Goal: Information Seeking & Learning: Learn about a topic

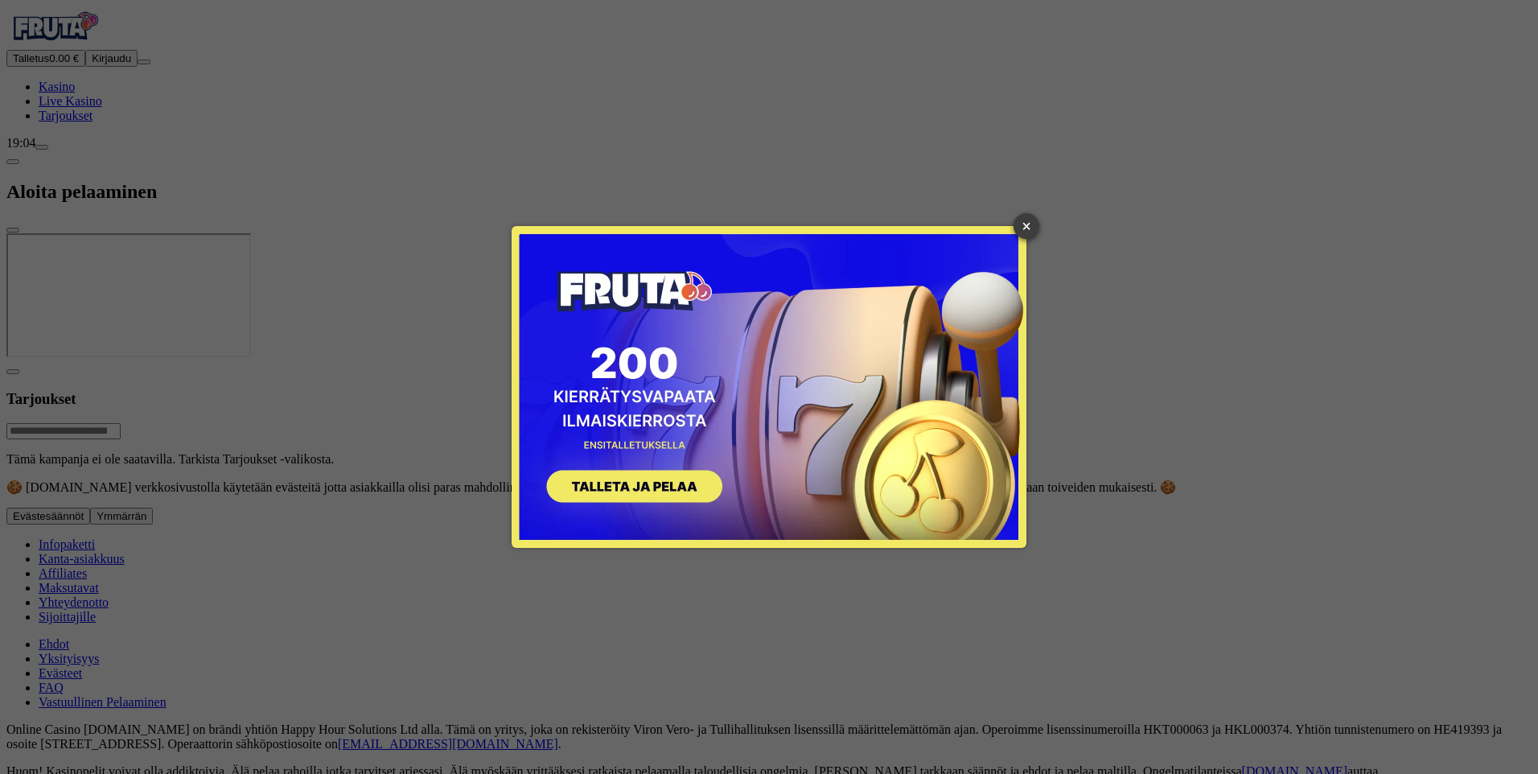
click at [1026, 224] on link "×" at bounding box center [1027, 226] width 26 height 26
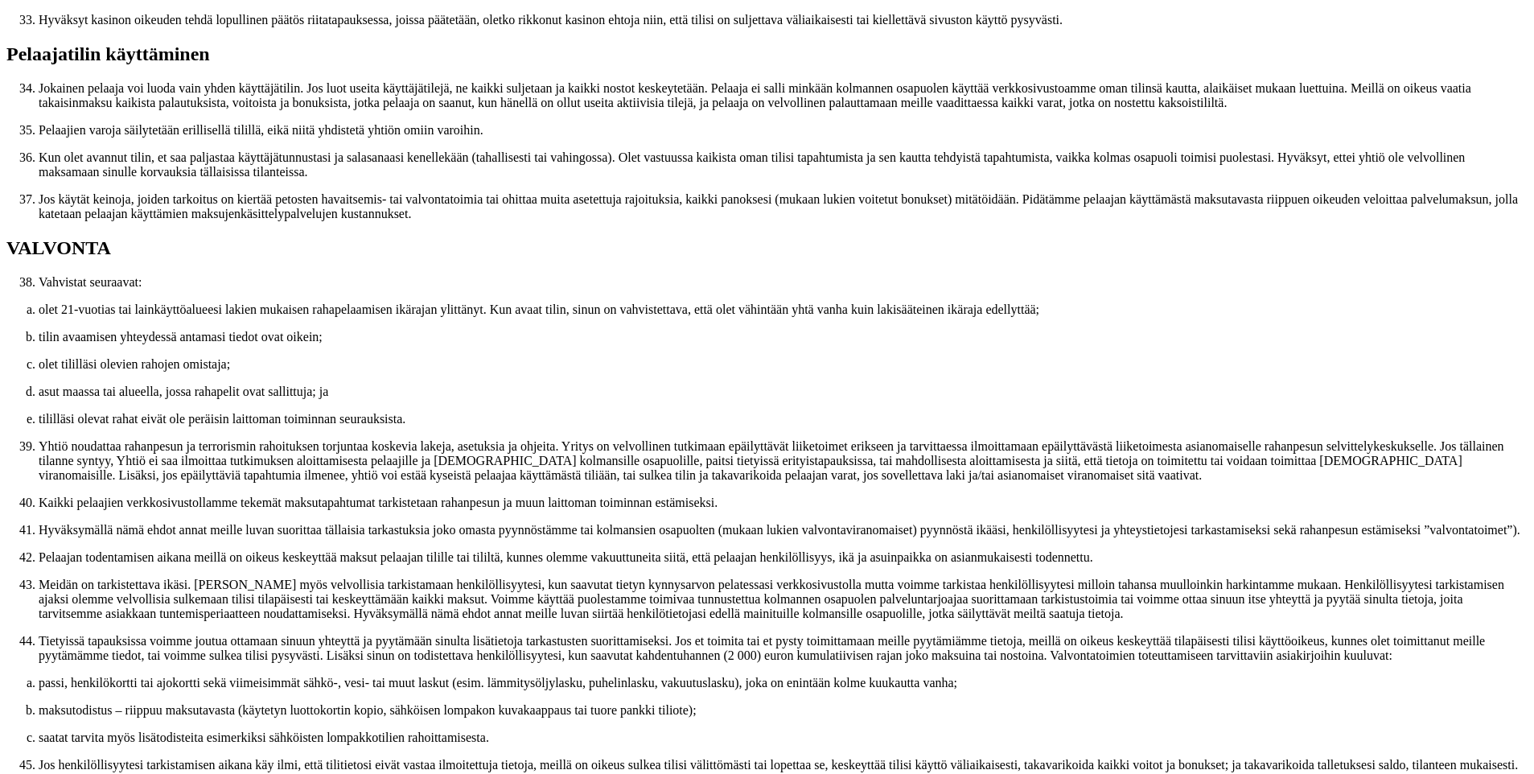
scroll to position [1851, 0]
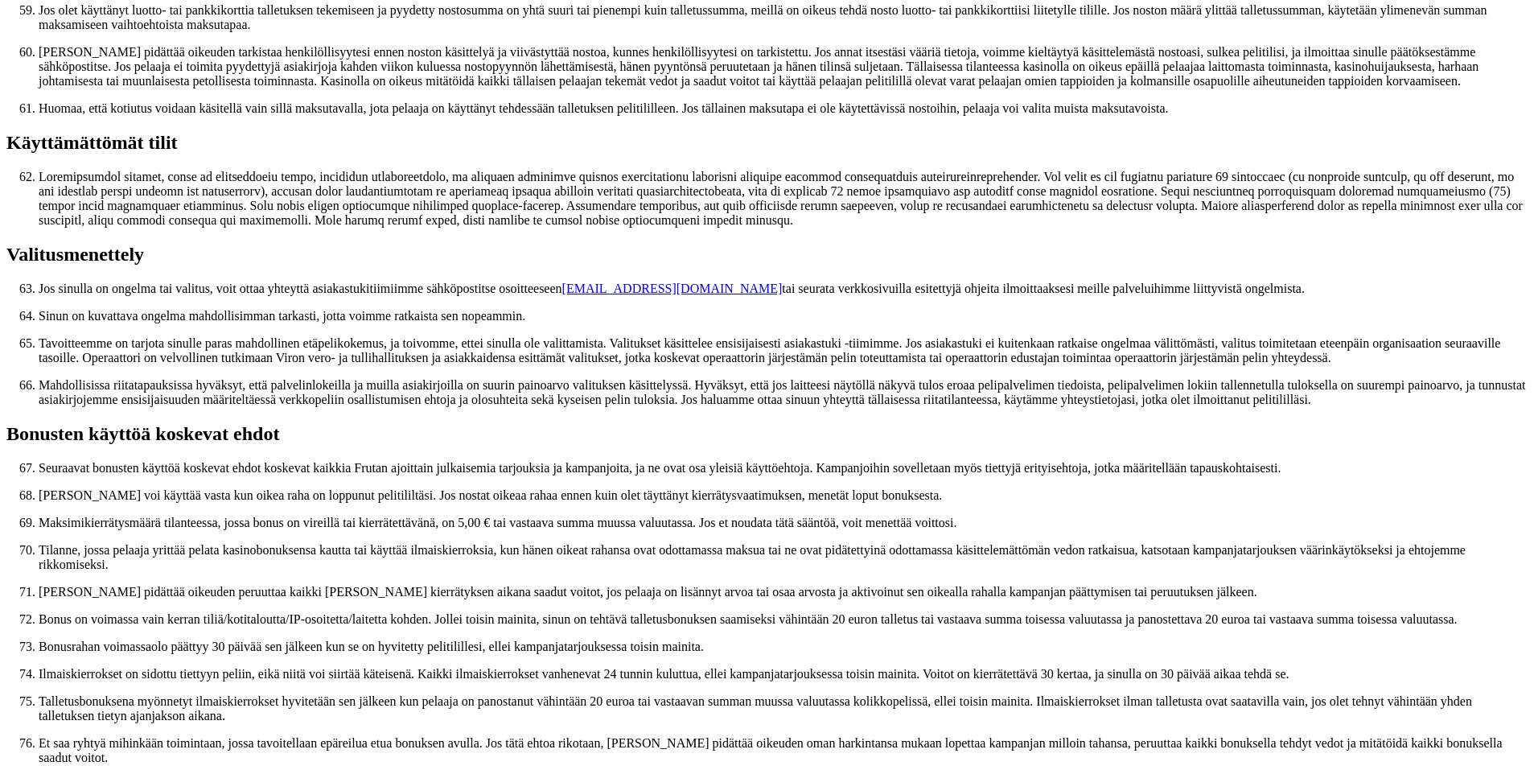
scroll to position [3640, 0]
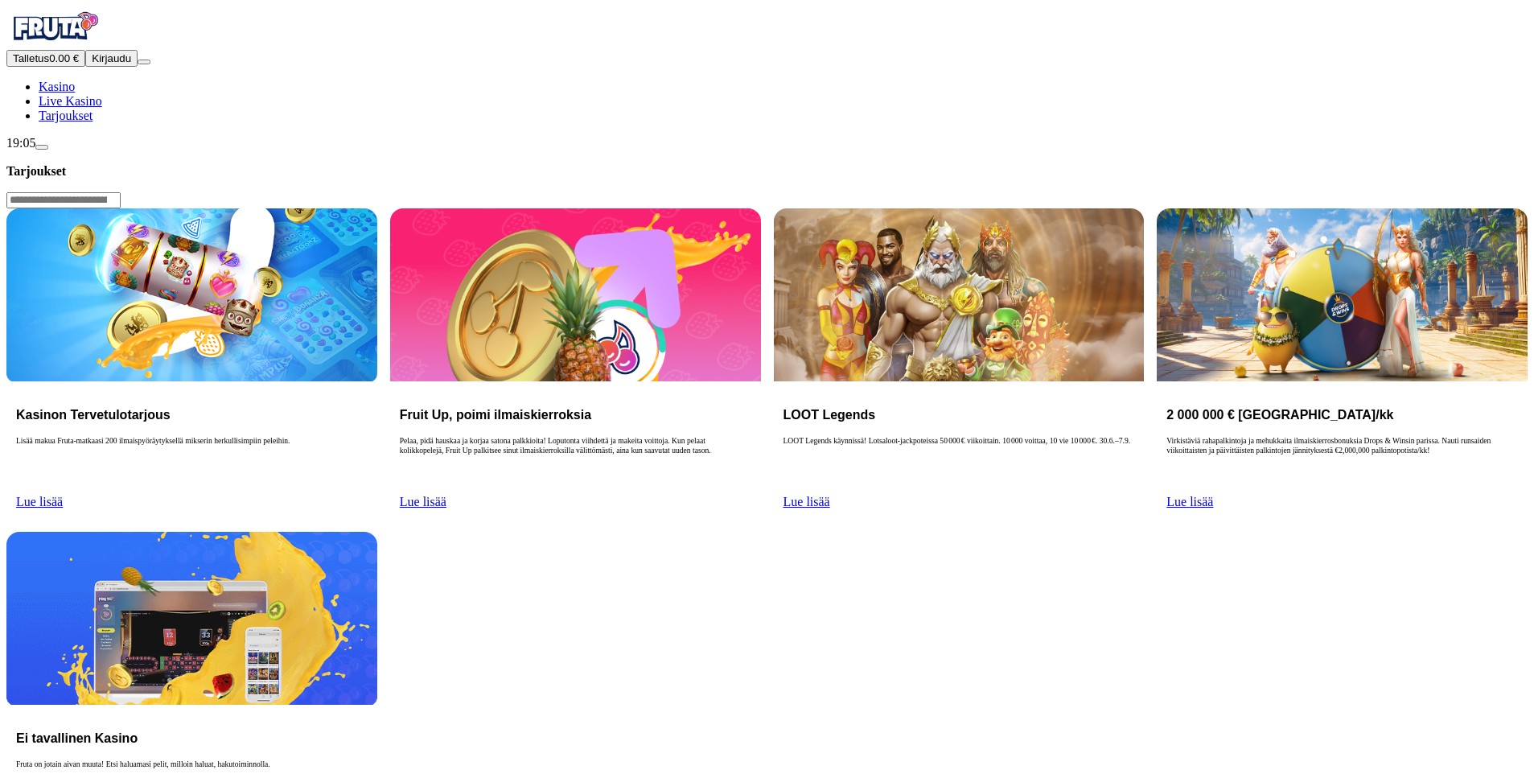
click at [368, 436] on p "Lisää makua Fruta-matkaasi 200 ilmaispyöräytyksellä mikserin herkullisimpiin pe…" at bounding box center [192, 461] width 352 height 51
click at [63, 495] on span "Lue lisää" at bounding box center [39, 502] width 47 height 14
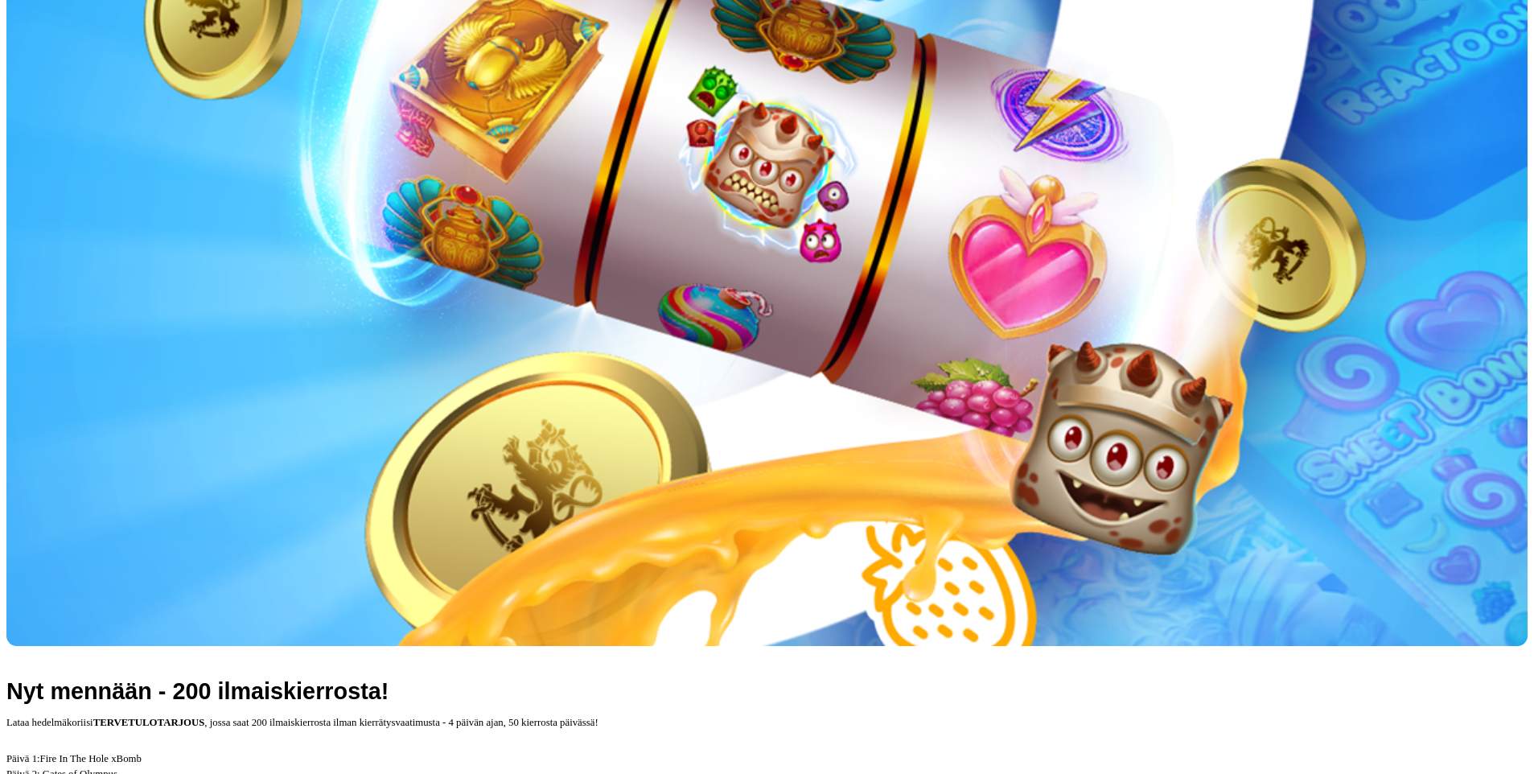
scroll to position [414, 0]
